Goal: Check status: Check status

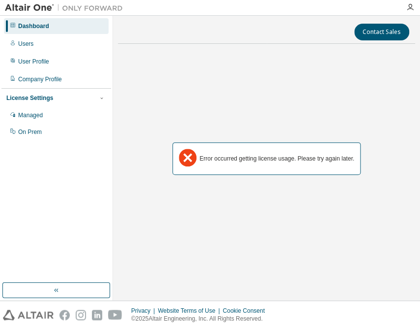
drag, startPoint x: 36, startPoint y: 43, endPoint x: 27, endPoint y: 95, distance: 53.4
click at [36, 43] on div "Users" at bounding box center [56, 44] width 105 height 16
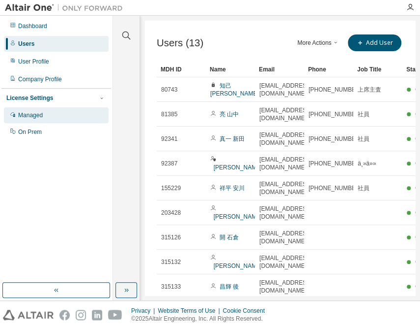
click at [22, 116] on div "Managed" at bounding box center [30, 115] width 25 height 8
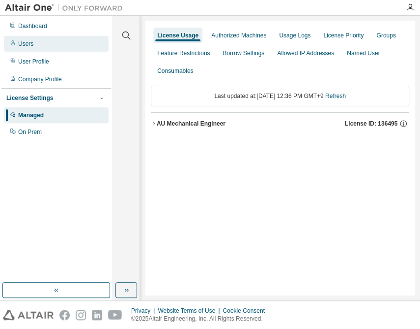
drag, startPoint x: 30, startPoint y: 25, endPoint x: 36, endPoint y: 39, distance: 15.2
click at [30, 25] on div "Dashboard" at bounding box center [32, 26] width 29 height 8
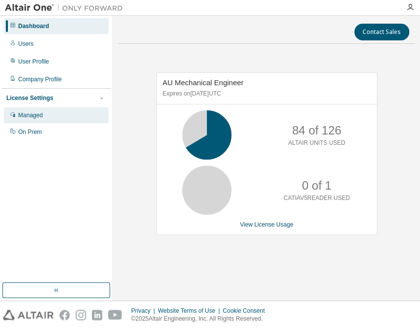
click at [35, 118] on div "Managed" at bounding box center [30, 115] width 25 height 8
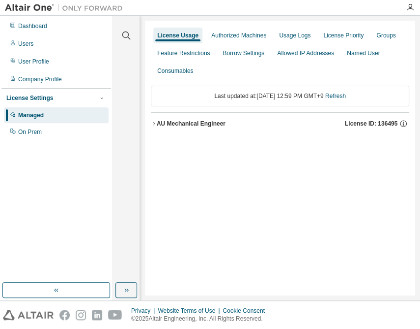
click at [205, 123] on div "AU Mechanical Engineer" at bounding box center [191, 124] width 69 height 8
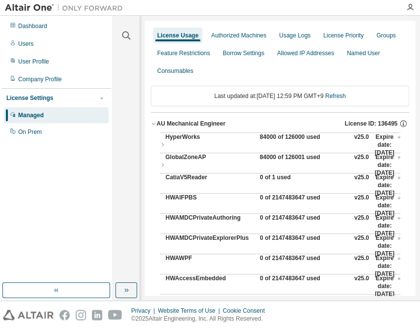
click at [260, 135] on div "84000 of 126000 used" at bounding box center [304, 145] width 89 height 24
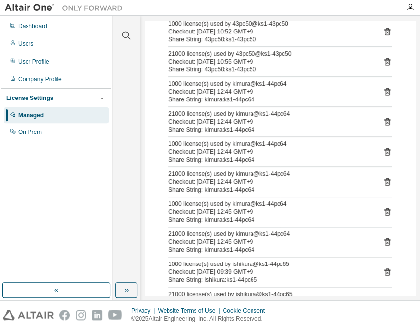
scroll to position [402, 0]
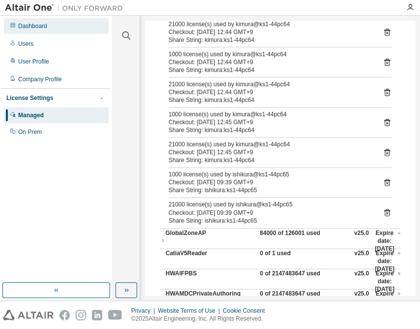
click at [18, 23] on div "Dashboard" at bounding box center [32, 26] width 29 height 8
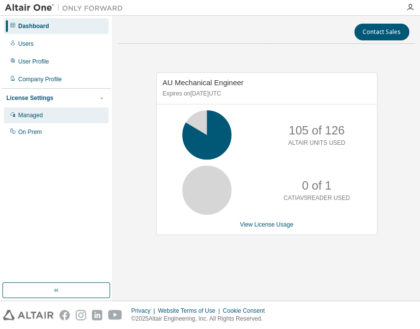
click at [34, 120] on div "Managed" at bounding box center [56, 115] width 105 height 16
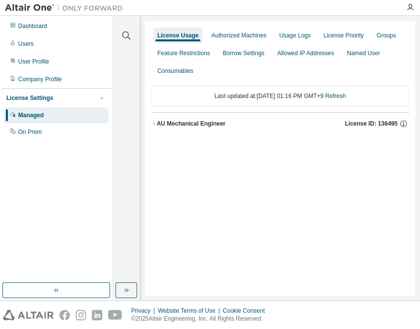
click at [198, 121] on div "AU Mechanical Engineer" at bounding box center [191, 124] width 69 height 8
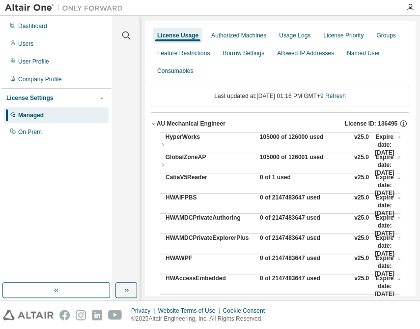
click at [296, 135] on div "105000 of 126000 used" at bounding box center [304, 145] width 89 height 24
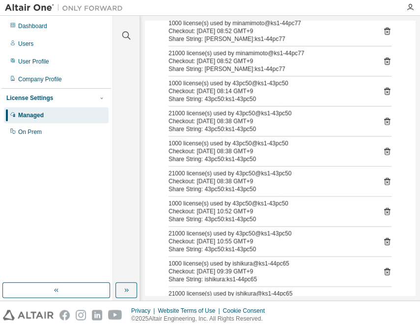
scroll to position [268, 0]
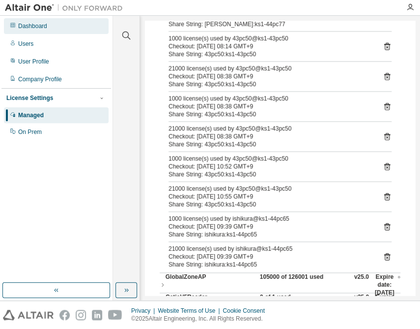
click at [38, 29] on div "Dashboard" at bounding box center [32, 26] width 29 height 8
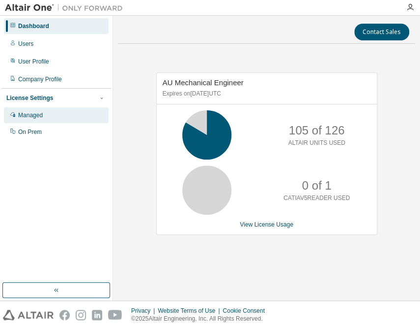
click at [43, 110] on div "Managed" at bounding box center [56, 115] width 105 height 16
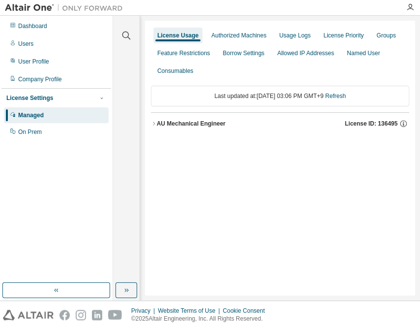
click at [196, 124] on div "AU Mechanical Engineer" at bounding box center [191, 124] width 69 height 8
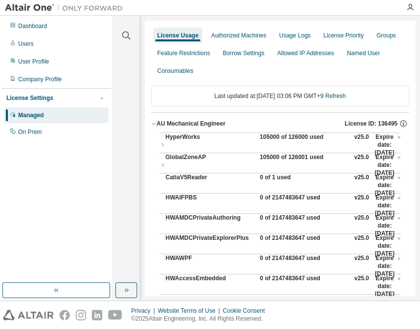
click at [273, 138] on div "105000 of 126000 used" at bounding box center [304, 145] width 89 height 24
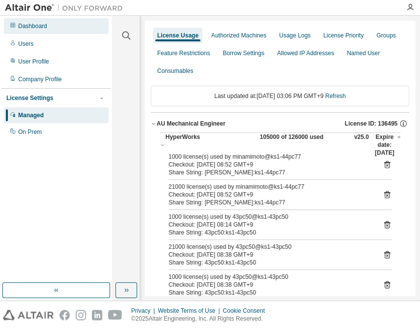
click at [32, 27] on div "Dashboard" at bounding box center [32, 26] width 29 height 8
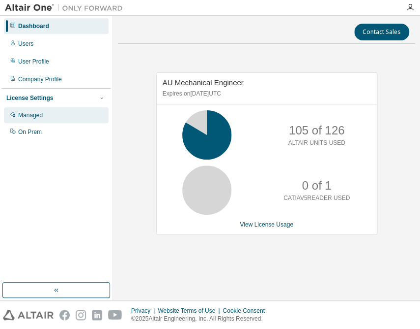
drag, startPoint x: 44, startPoint y: 115, endPoint x: 49, endPoint y: 118, distance: 5.7
click at [44, 115] on div "Managed" at bounding box center [56, 115] width 105 height 16
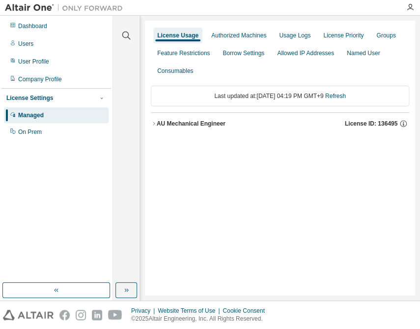
click at [221, 120] on div "AU Mechanical Engineer" at bounding box center [191, 124] width 69 height 8
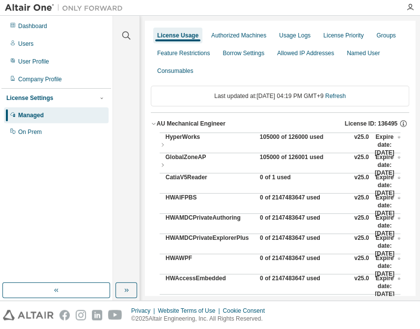
click at [274, 134] on div "105000 of 126000 used" at bounding box center [304, 145] width 89 height 24
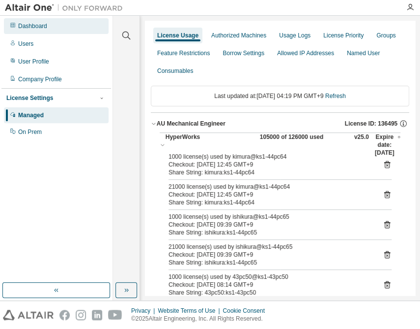
click at [39, 25] on div "Dashboard" at bounding box center [32, 26] width 29 height 8
